Goal: Ask a question: Seek information or help from site administrators or community

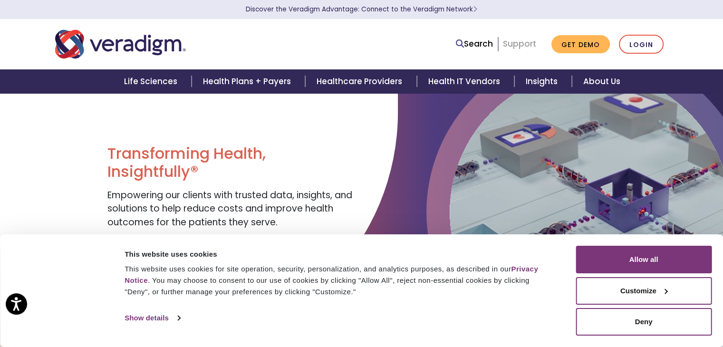
click at [523, 41] on link "Support" at bounding box center [519, 43] width 33 height 11
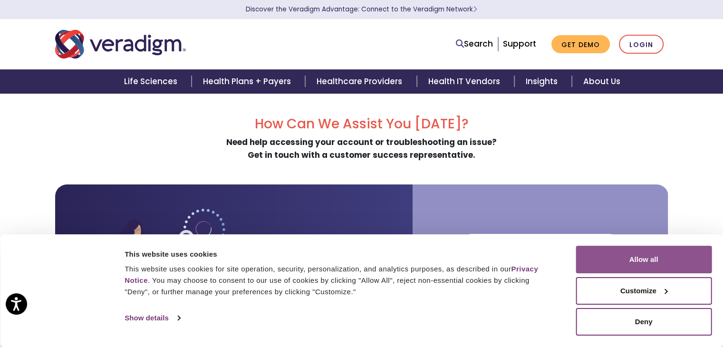
click at [626, 254] on button "Allow all" at bounding box center [644, 260] width 136 height 28
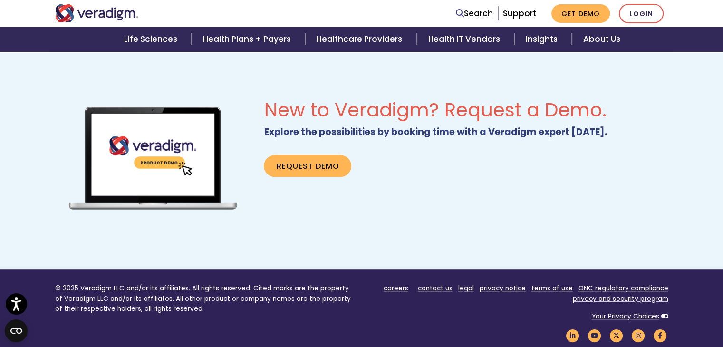
scroll to position [704, 0]
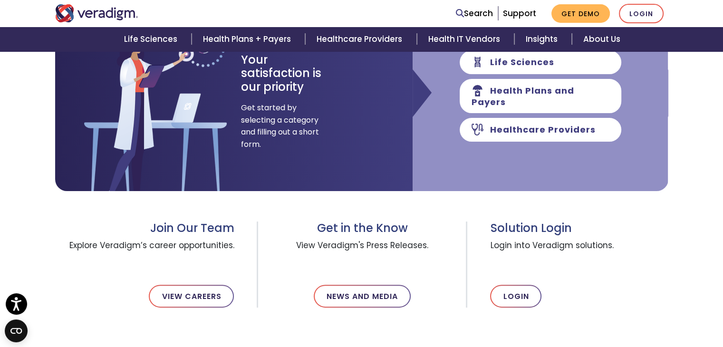
scroll to position [143, 0]
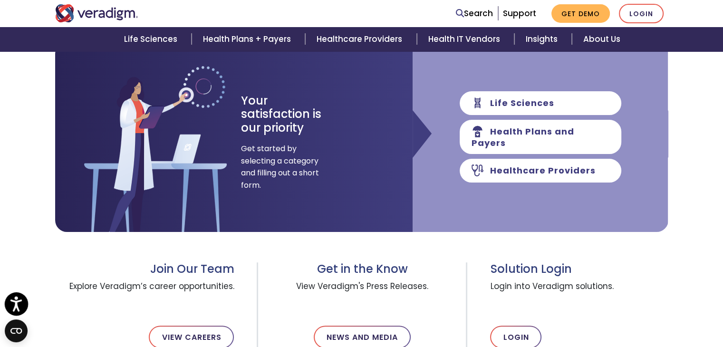
click at [19, 298] on icon "Open accessiBe: accessibility options, statement and help" at bounding box center [15, 303] width 11 height 15
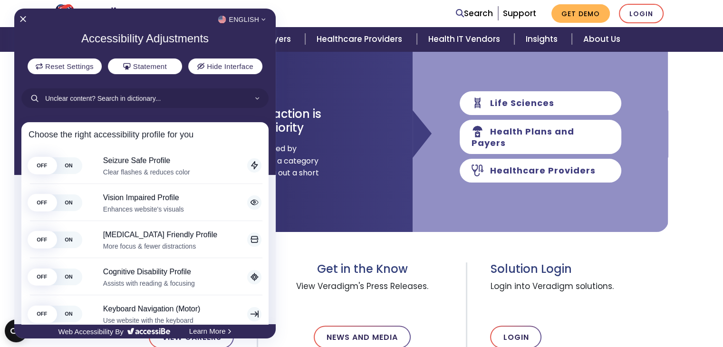
click at [305, 110] on div at bounding box center [361, 173] width 723 height 347
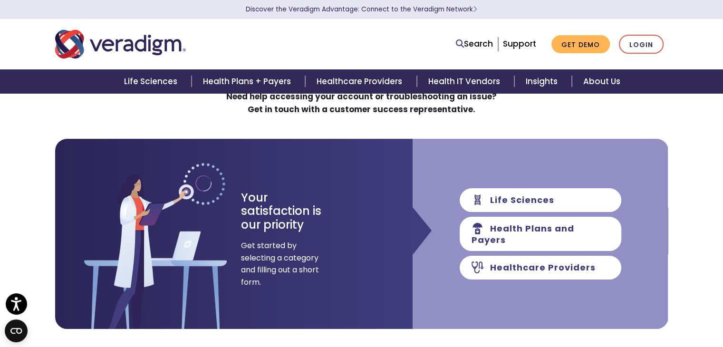
scroll to position [95, 0]
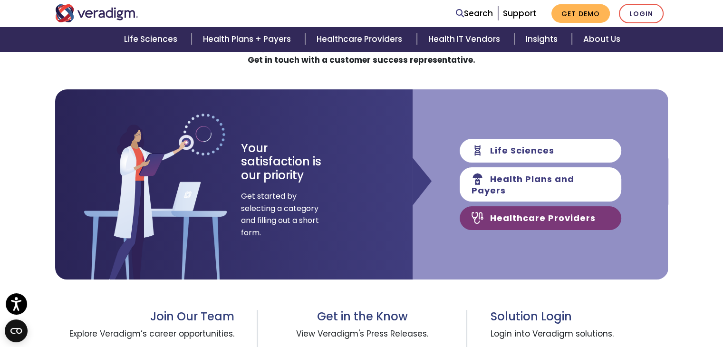
click at [496, 221] on link "Healthcare Providers" at bounding box center [541, 218] width 162 height 24
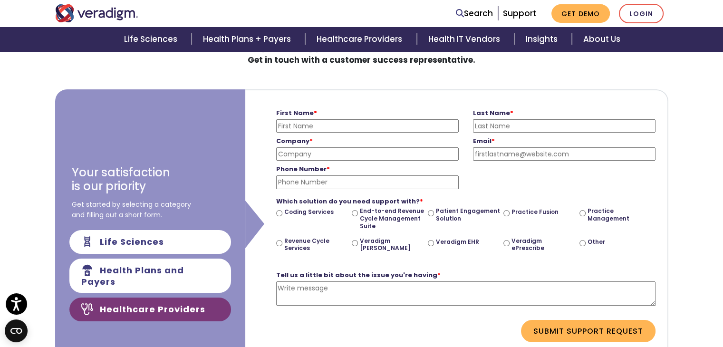
click at [329, 127] on input "First Name *" at bounding box center [367, 125] width 183 height 13
